Goal: Submit feedback/report problem

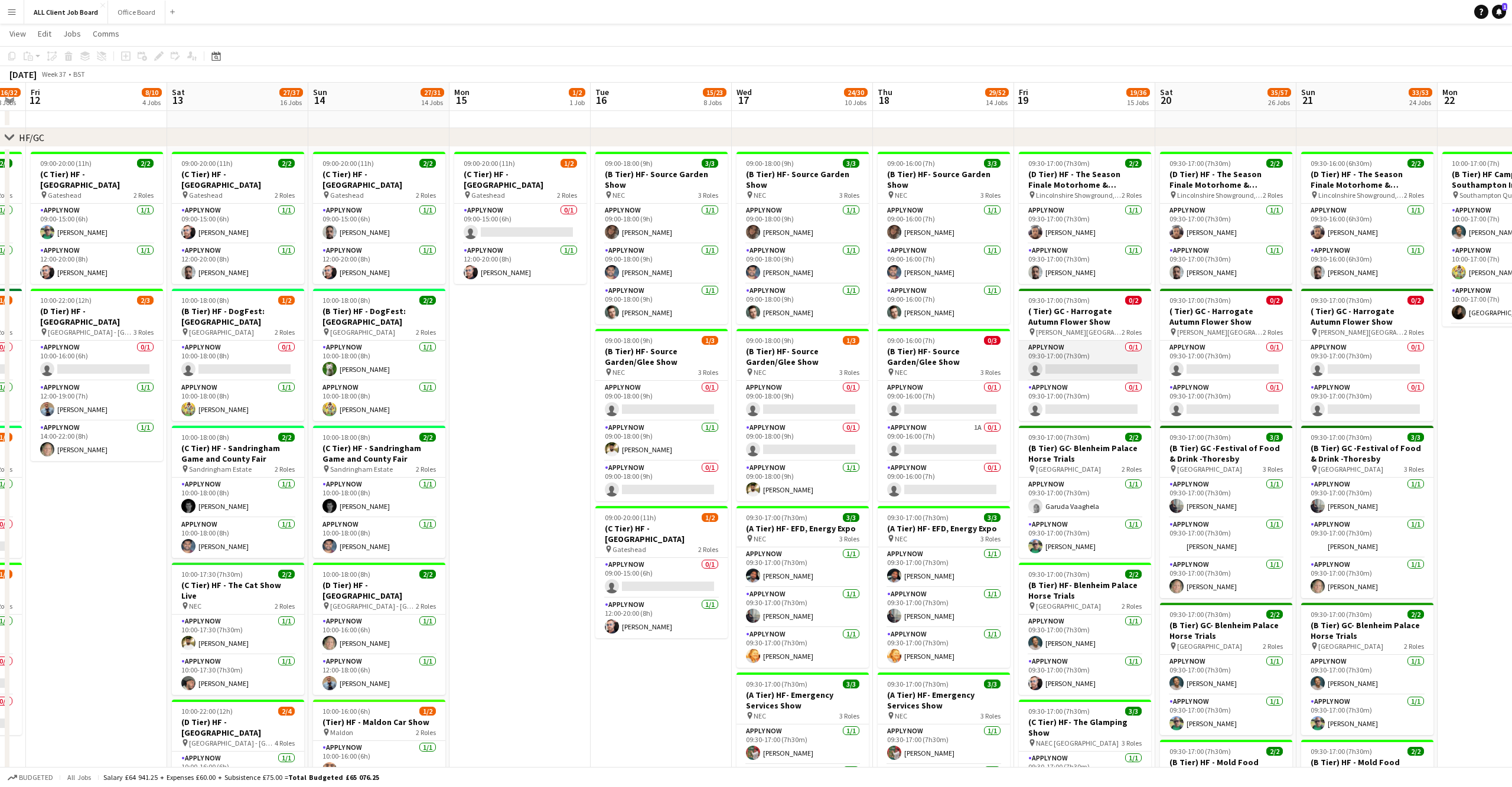
scroll to position [343, 0]
